Goal: Task Accomplishment & Management: Manage account settings

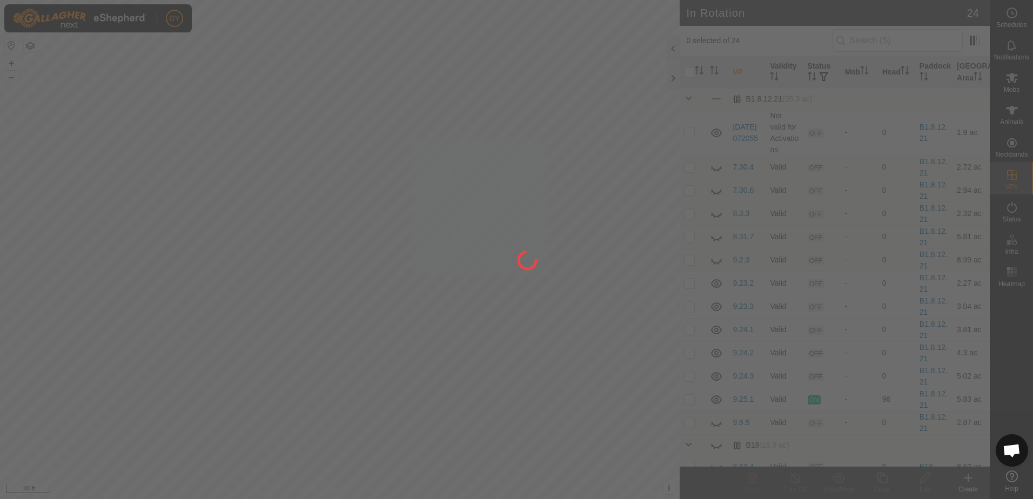
drag, startPoint x: 366, startPoint y: 243, endPoint x: 408, endPoint y: 266, distance: 46.9
click at [408, 266] on div at bounding box center [516, 249] width 1033 height 499
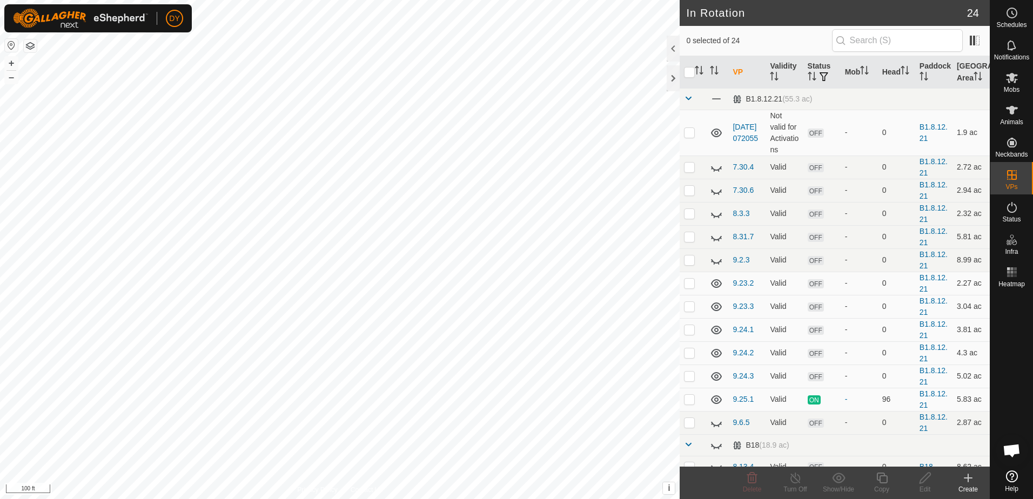
checkbox input "true"
click at [883, 484] on icon at bounding box center [883, 478] width 14 height 13
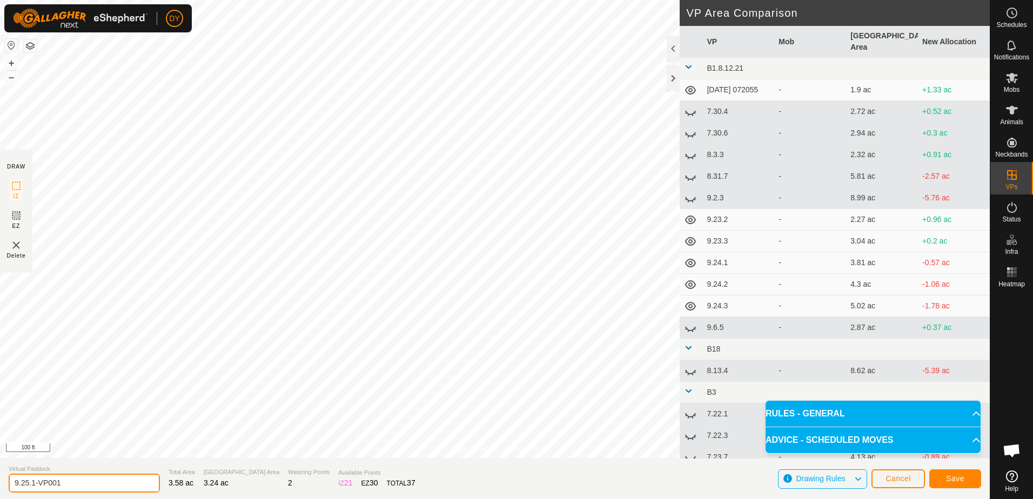
drag, startPoint x: 66, startPoint y: 482, endPoint x: 32, endPoint y: 491, distance: 35.7
click at [32, 491] on input "9.25.1-VP001" at bounding box center [84, 483] width 151 height 19
type input "9.25.2"
click at [944, 483] on button "Save" at bounding box center [956, 479] width 52 height 19
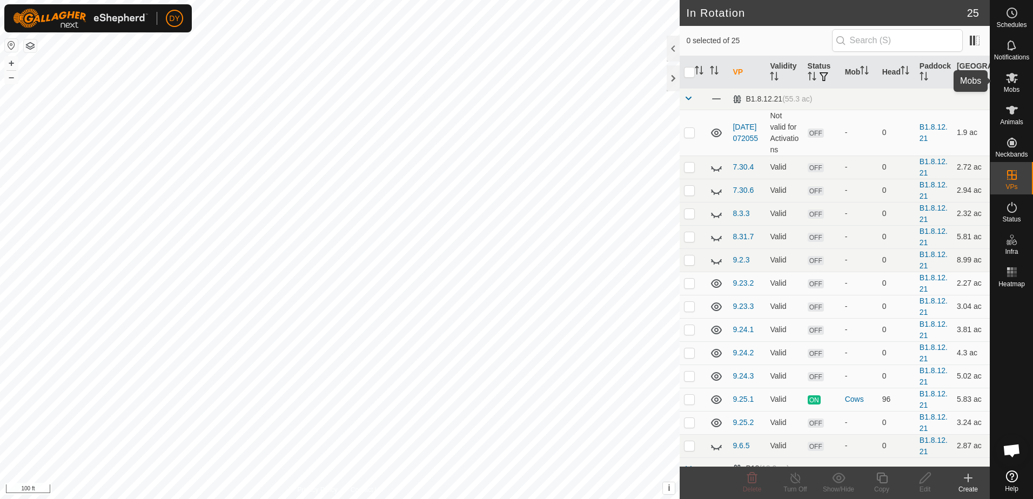
click at [1011, 82] on icon at bounding box center [1012, 77] width 13 height 13
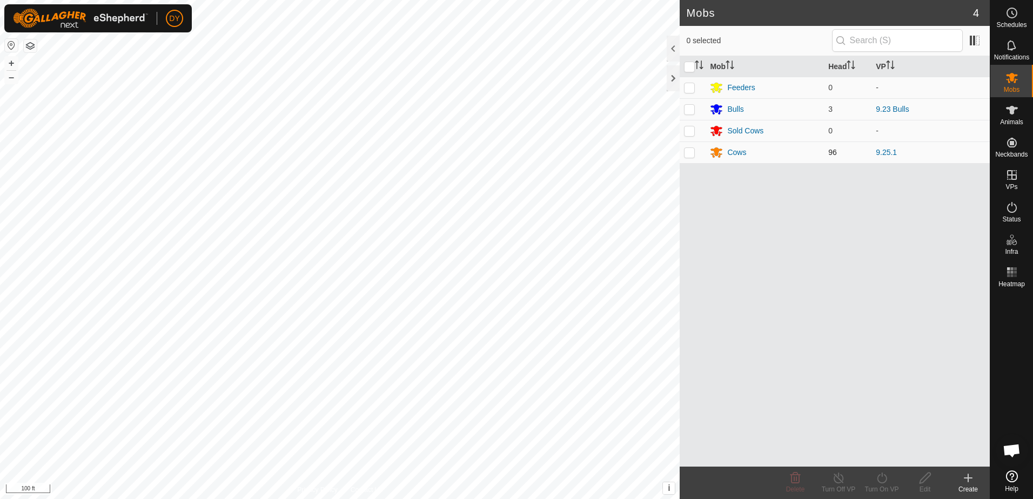
click at [687, 155] on p-checkbox at bounding box center [689, 152] width 11 height 9
checkbox input "true"
click at [884, 482] on icon at bounding box center [883, 478] width 14 height 13
click at [885, 455] on link "Now" at bounding box center [914, 455] width 107 height 22
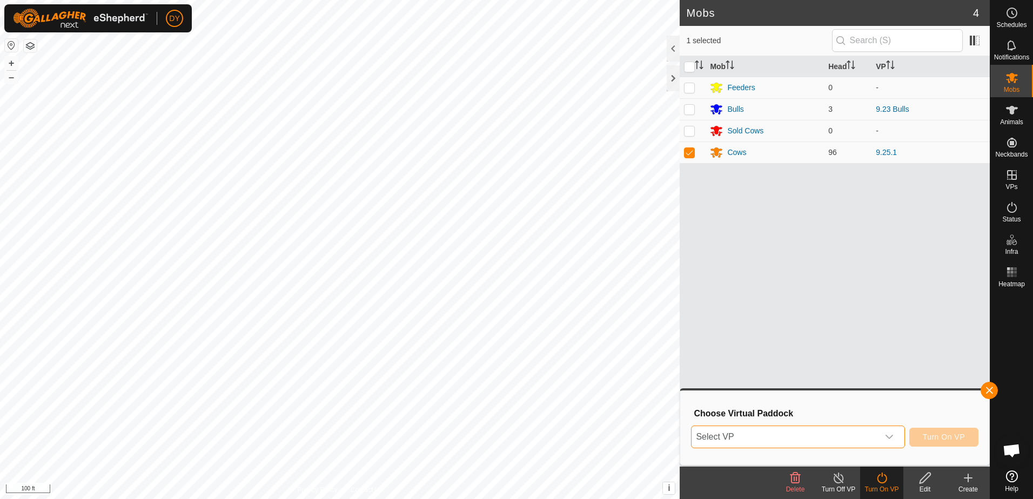
click at [862, 441] on span "Select VP" at bounding box center [785, 437] width 186 height 22
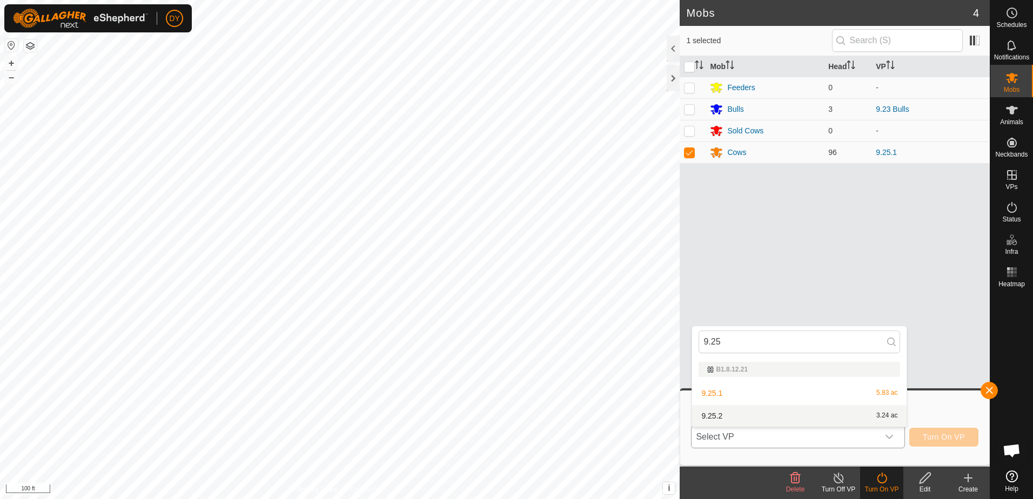
type input "9.25"
click at [711, 412] on li "9.25.2 3.24 ac" at bounding box center [799, 416] width 215 height 22
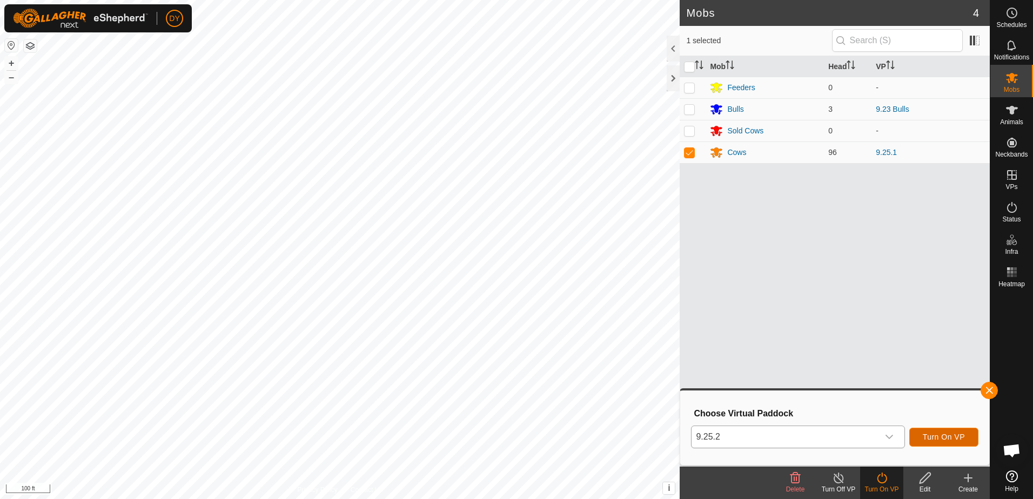
click at [950, 433] on span "Turn On VP" at bounding box center [944, 437] width 42 height 9
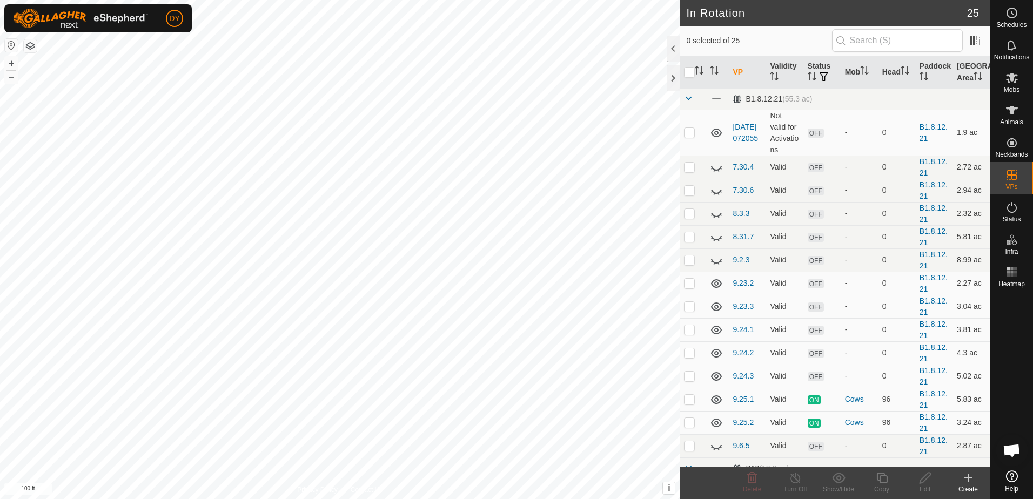
checkbox input "true"
checkbox input "false"
checkbox input "true"
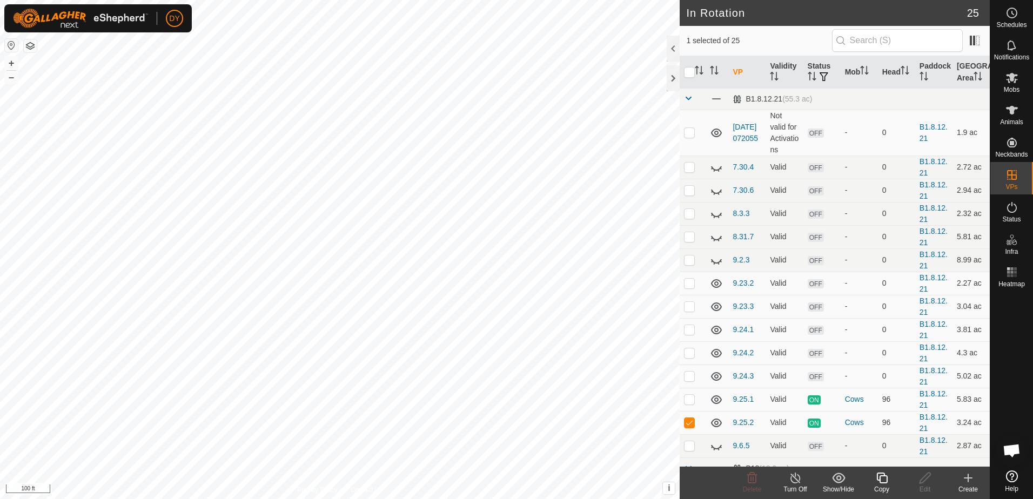
click at [883, 480] on icon at bounding box center [883, 478] width 14 height 13
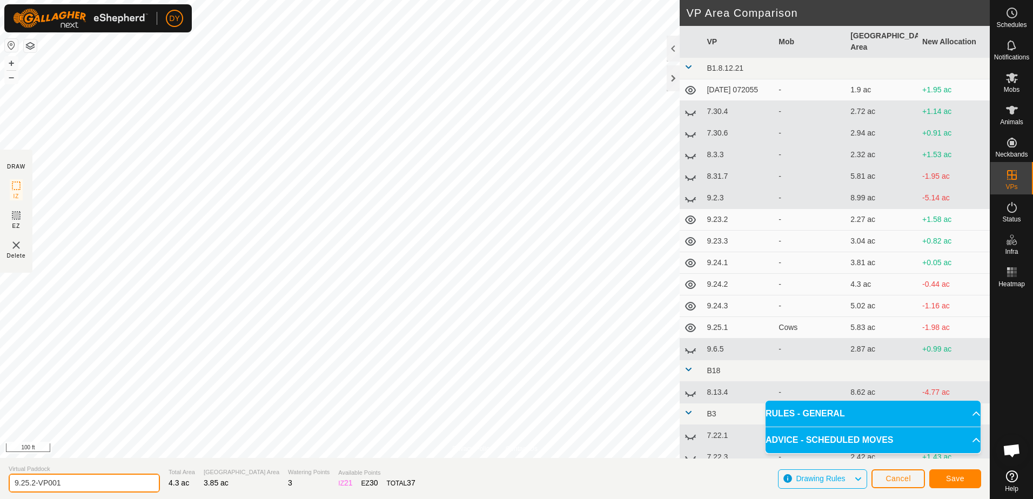
drag, startPoint x: 68, startPoint y: 480, endPoint x: 33, endPoint y: 485, distance: 35.5
click at [33, 485] on input "9.25.2-VP001" at bounding box center [84, 483] width 151 height 19
type input "9.25.3"
click at [954, 478] on span "Save" at bounding box center [955, 479] width 18 height 9
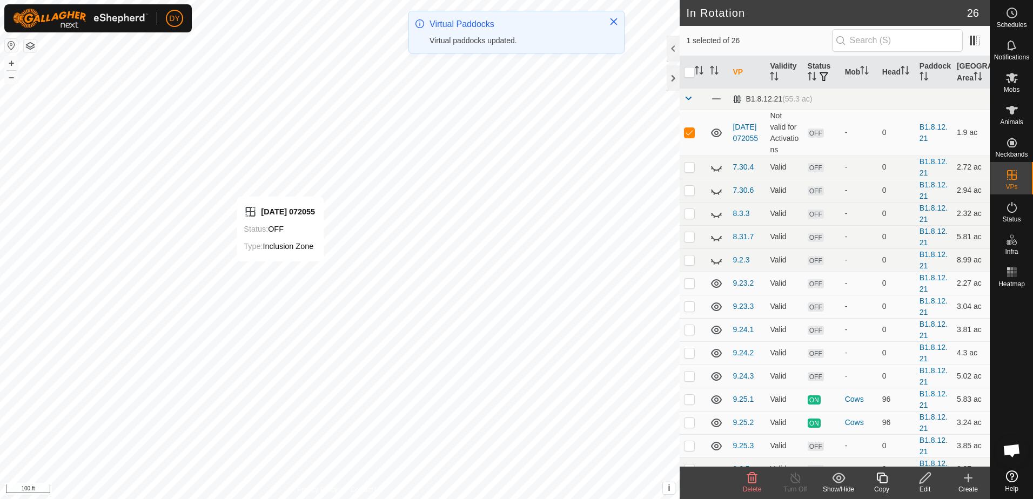
checkbox input "false"
checkbox input "true"
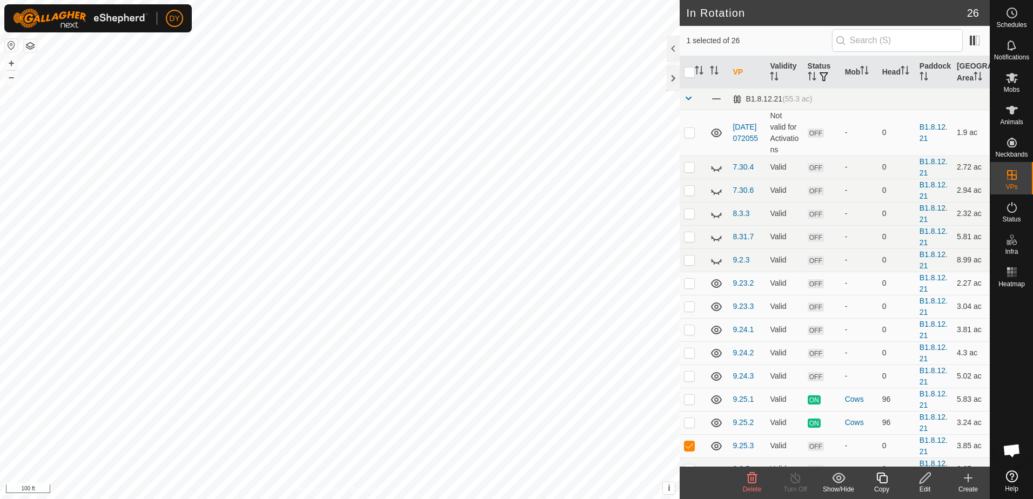
click at [883, 482] on icon at bounding box center [883, 478] width 14 height 13
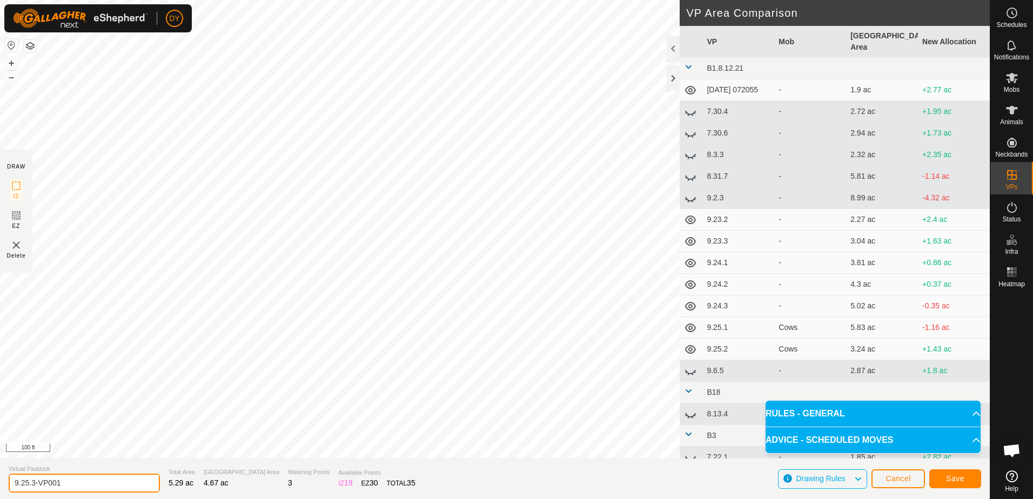
drag, startPoint x: 65, startPoint y: 484, endPoint x: 32, endPoint y: 490, distance: 33.5
click at [32, 490] on input "9.25.3-VP001" at bounding box center [84, 483] width 151 height 19
type input "9.25.4"
click at [951, 482] on span "Save" at bounding box center [955, 479] width 18 height 9
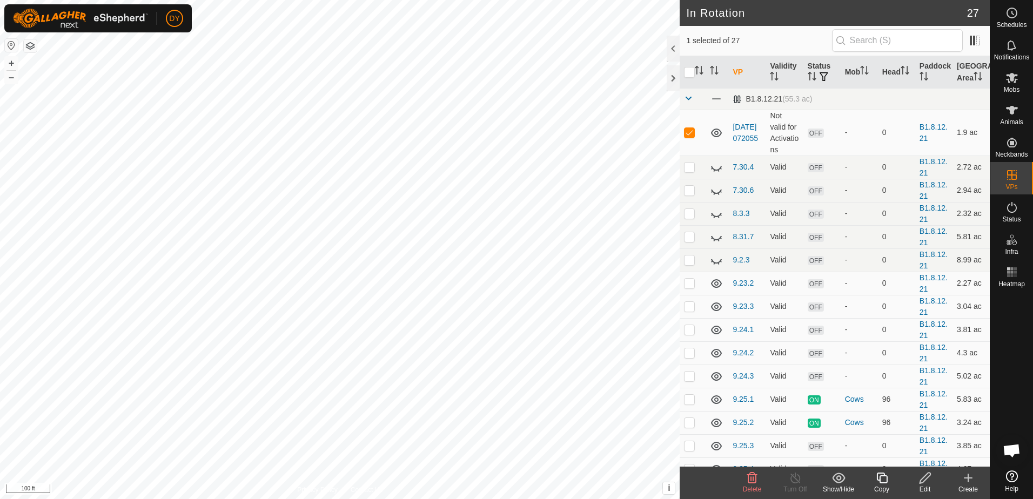
click at [757, 480] on icon at bounding box center [752, 478] width 13 height 13
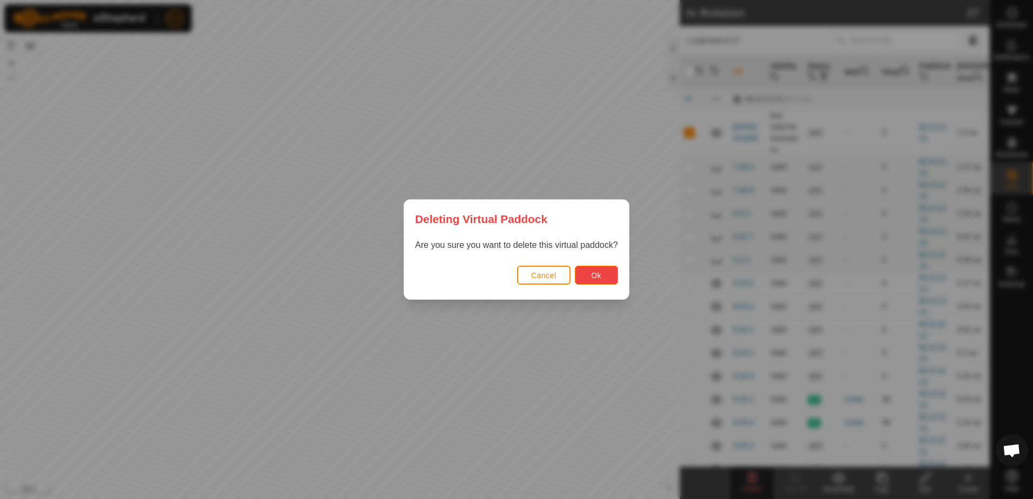
click at [593, 272] on span "Ok" at bounding box center [596, 275] width 10 height 9
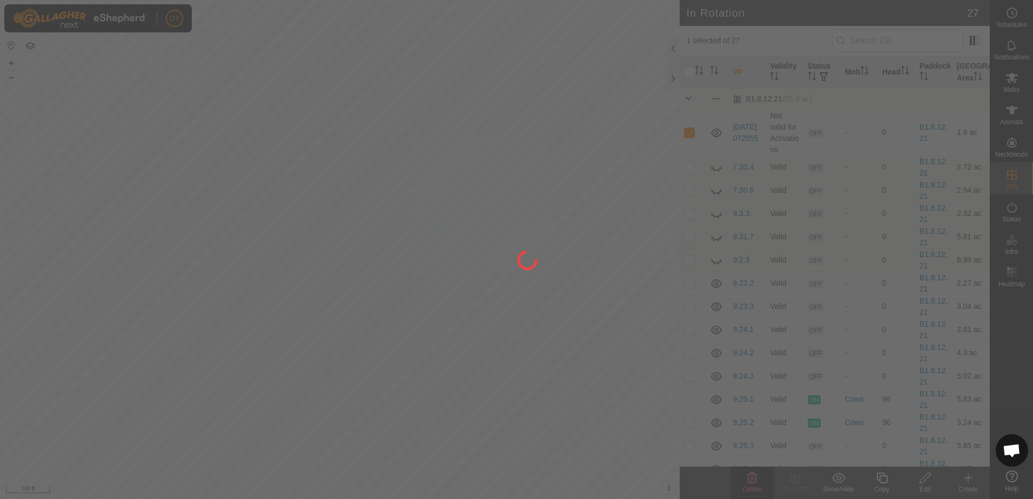
checkbox input "false"
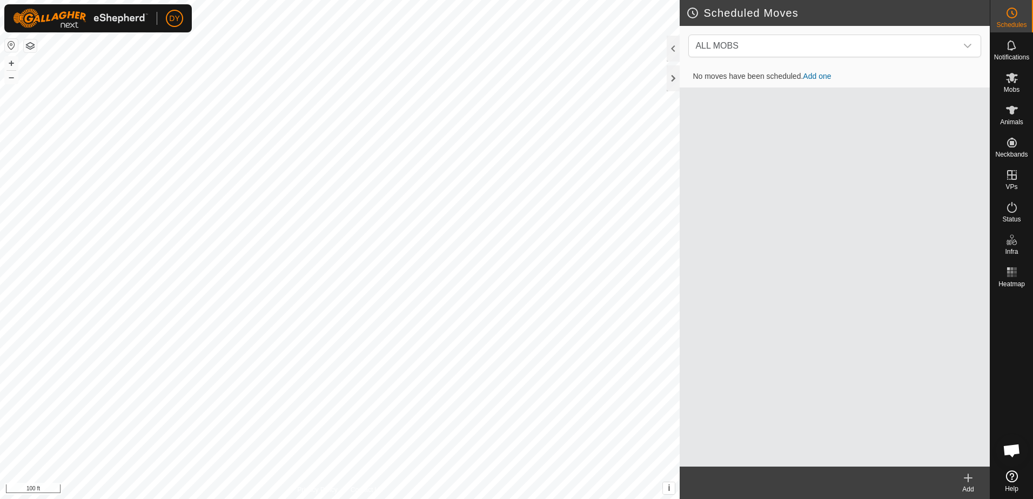
click at [967, 481] on icon at bounding box center [968, 478] width 13 height 13
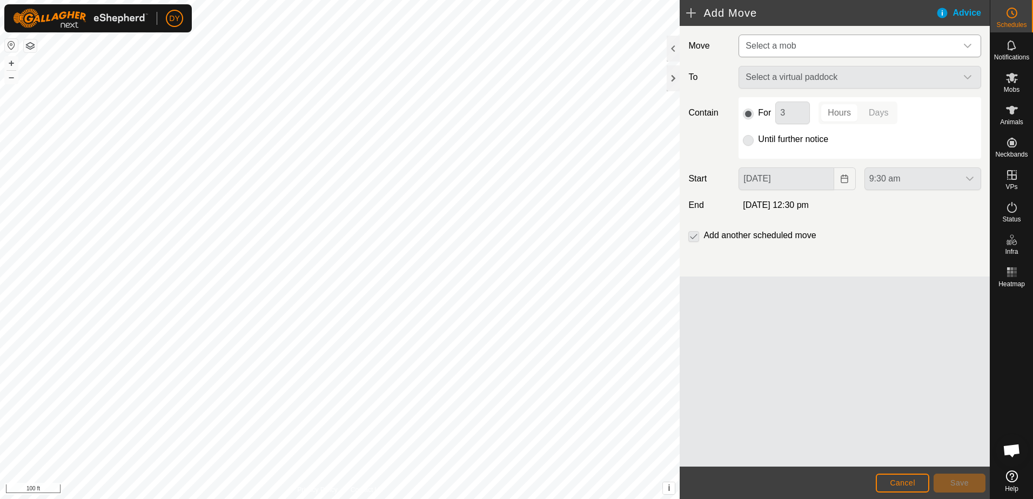
click at [764, 43] on span "Select a mob" at bounding box center [771, 45] width 50 height 9
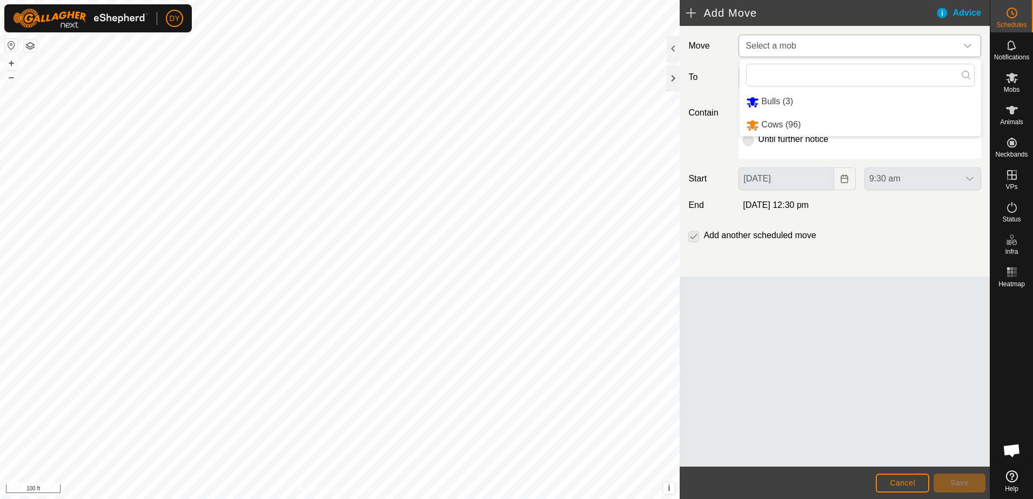
click at [782, 122] on li "Cows (96)" at bounding box center [861, 125] width 242 height 22
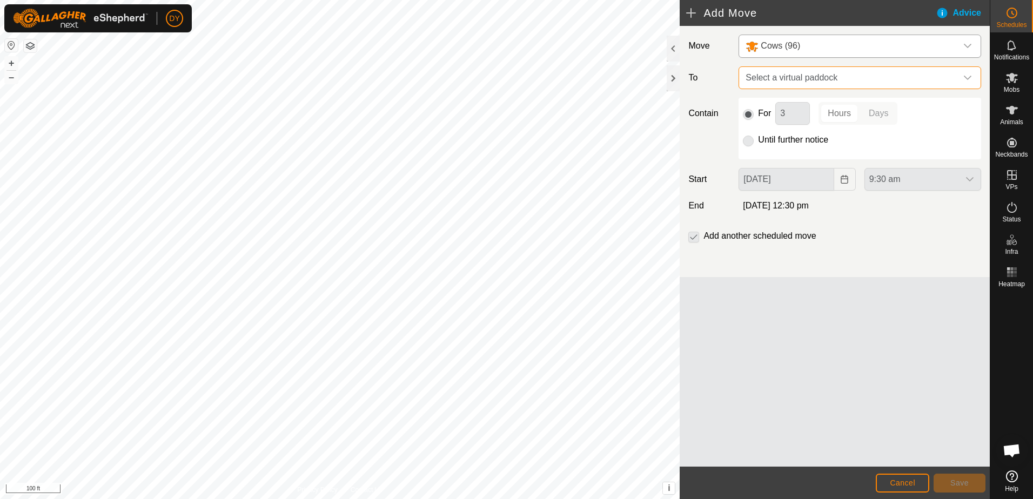
click at [792, 81] on span "Select a virtual paddock" at bounding box center [850, 78] width 216 height 22
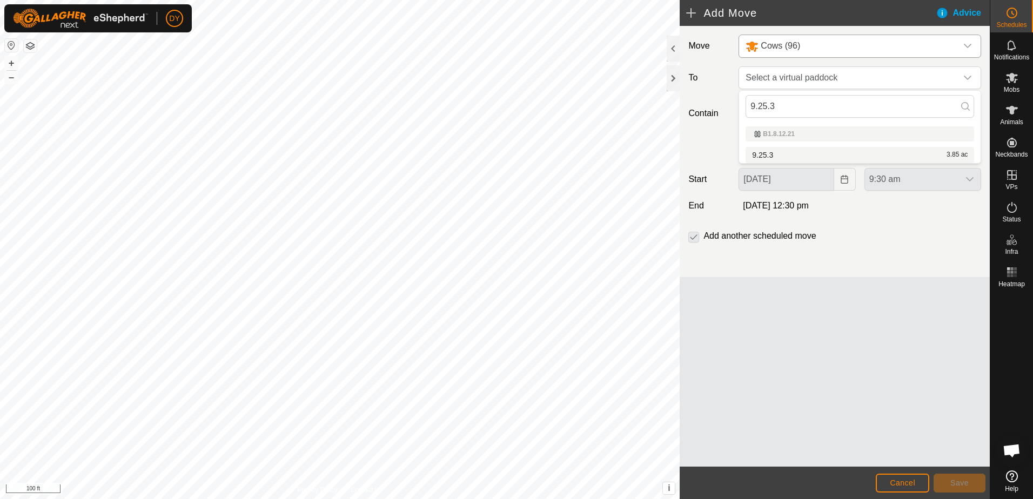
type input "9.25.3"
click at [782, 153] on li "9.25.3 3.85 ac" at bounding box center [860, 155] width 229 height 16
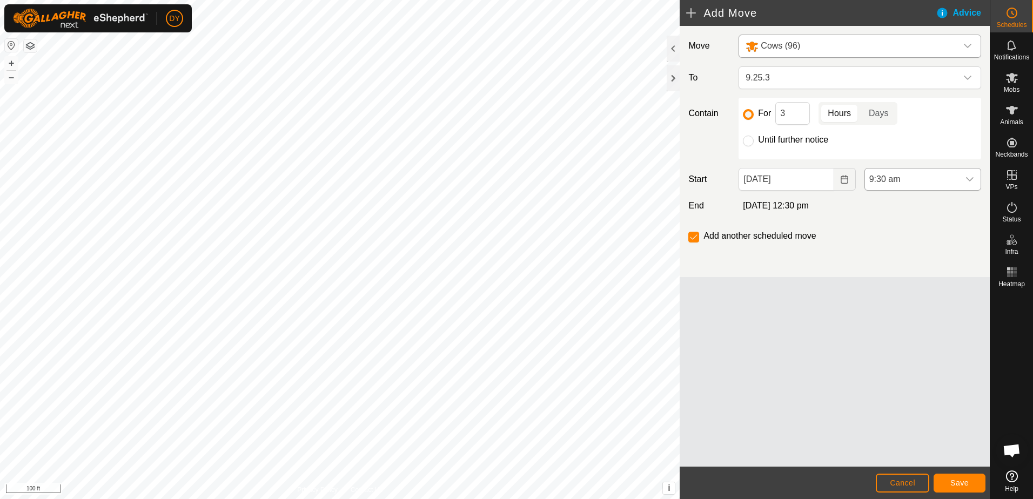
click at [967, 179] on icon "dropdown trigger" at bounding box center [970, 179] width 9 height 9
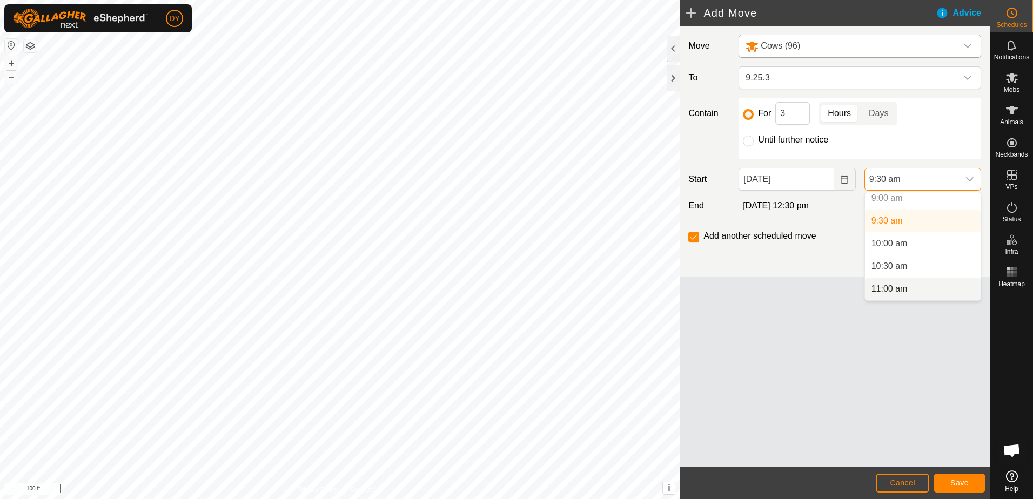
scroll to position [468, 0]
click at [900, 233] on li "11:00 am" at bounding box center [923, 235] width 116 height 22
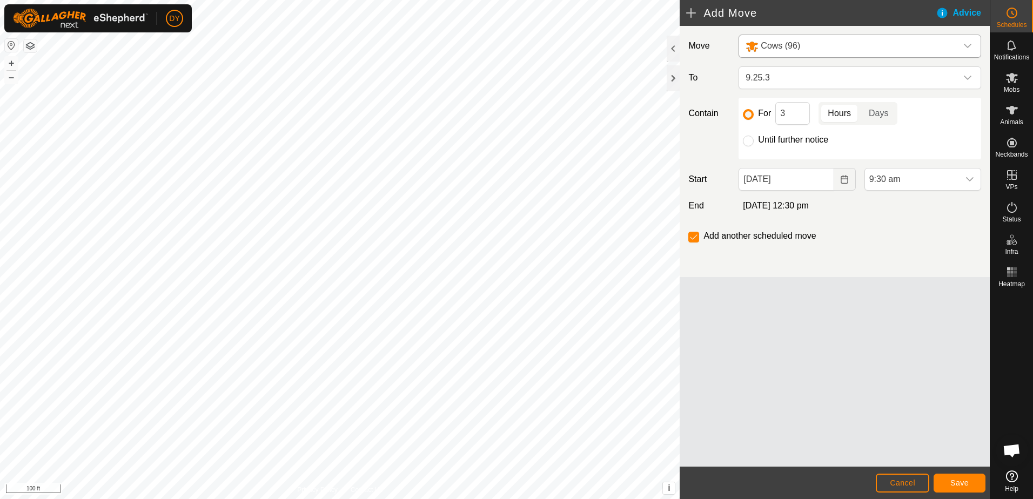
scroll to position [431, 0]
click at [972, 180] on icon "dropdown trigger" at bounding box center [970, 179] width 9 height 9
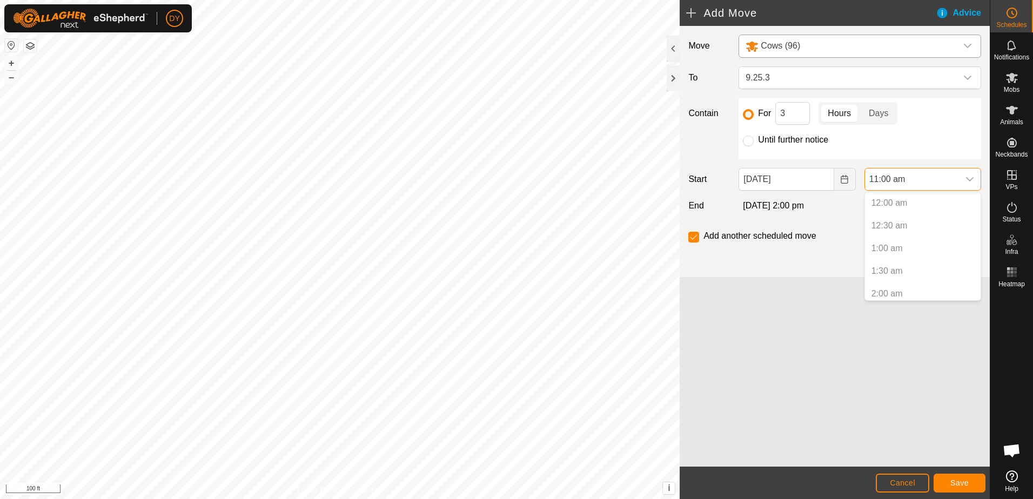
scroll to position [413, 0]
click at [904, 248] on li "10:00 am" at bounding box center [923, 244] width 116 height 22
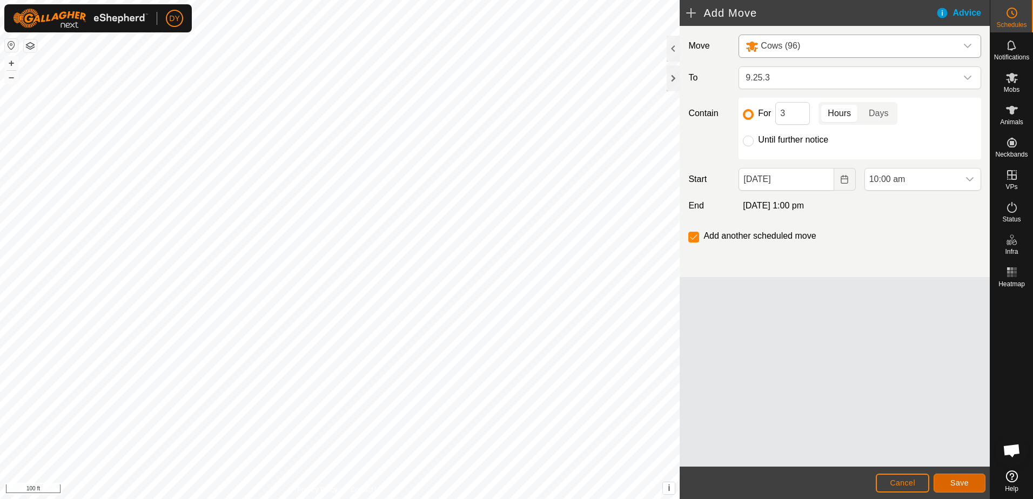
click at [947, 482] on button "Save" at bounding box center [960, 483] width 52 height 19
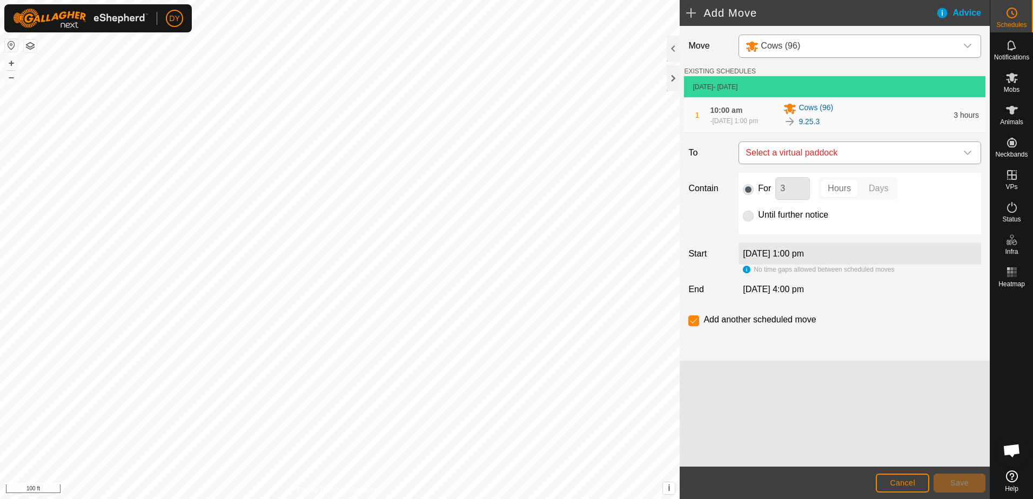
click at [809, 161] on span "Select a virtual paddock" at bounding box center [850, 153] width 216 height 22
type input "9.25.4"
click at [773, 232] on li "9.25.4 4.67 ac" at bounding box center [860, 235] width 229 height 16
click at [750, 221] on input "Until further notice" at bounding box center [748, 216] width 11 height 11
radio input "true"
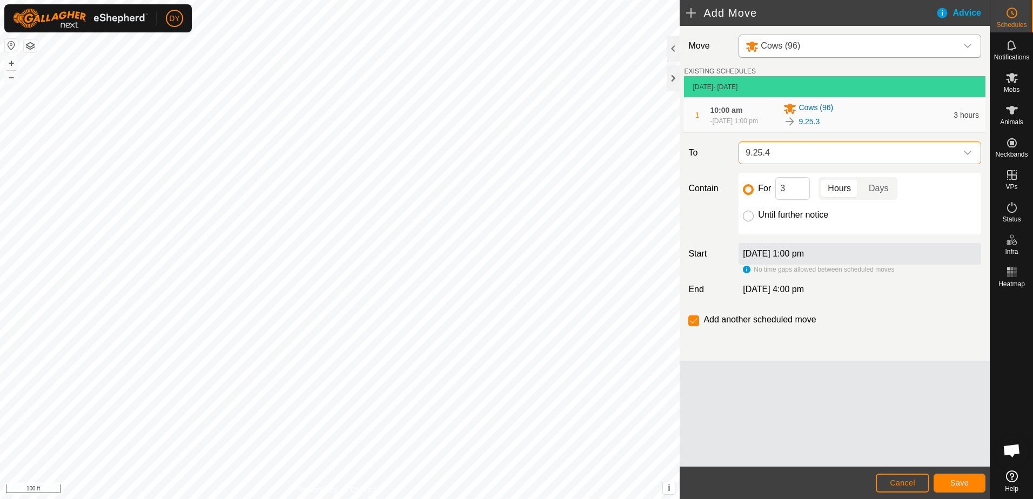
checkbox input "false"
click at [962, 482] on span "Save" at bounding box center [960, 483] width 18 height 9
